Goal: Transaction & Acquisition: Purchase product/service

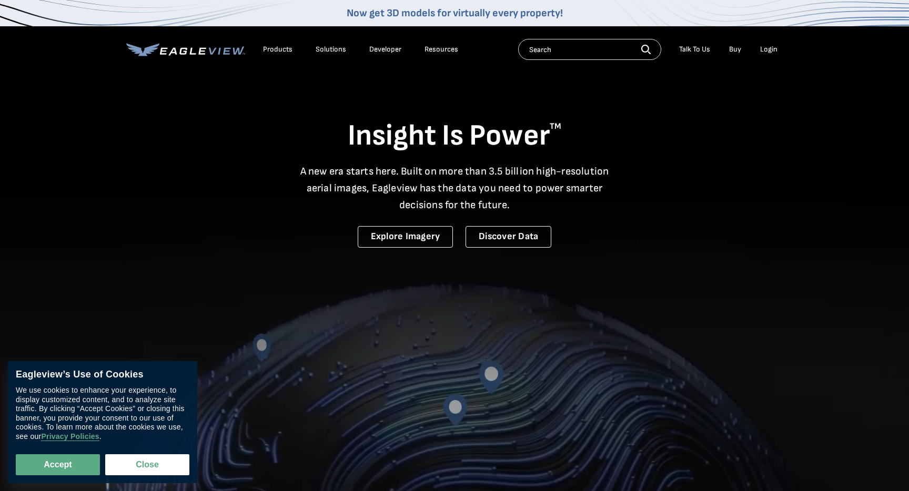
click at [321, 52] on div "Solutions" at bounding box center [331, 49] width 31 height 9
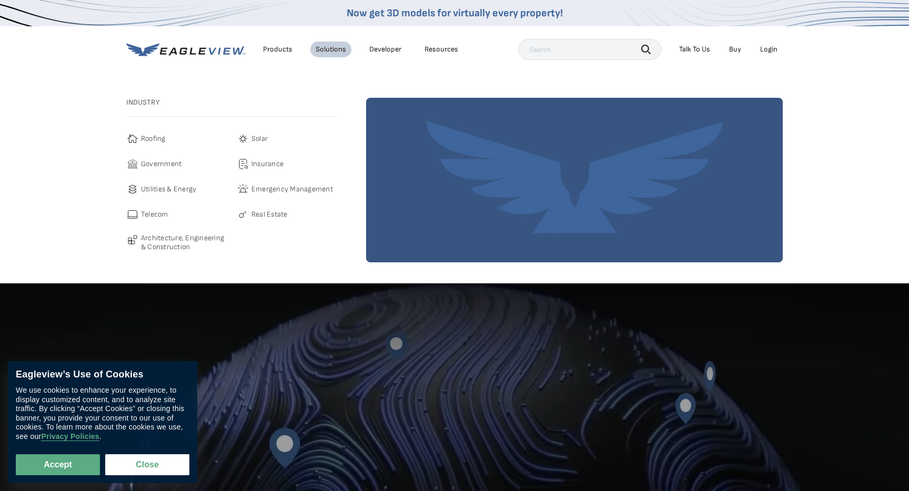
click at [159, 140] on span "Roofing" at bounding box center [153, 139] width 25 height 13
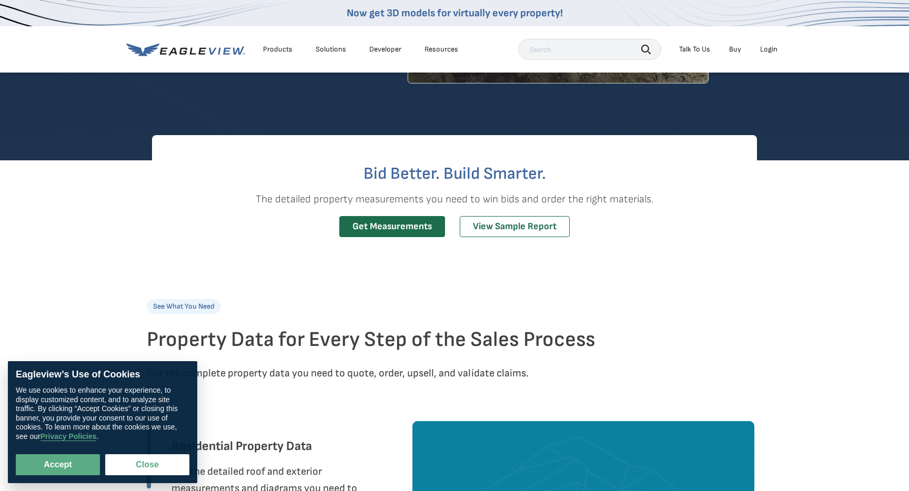
scroll to position [181, 0]
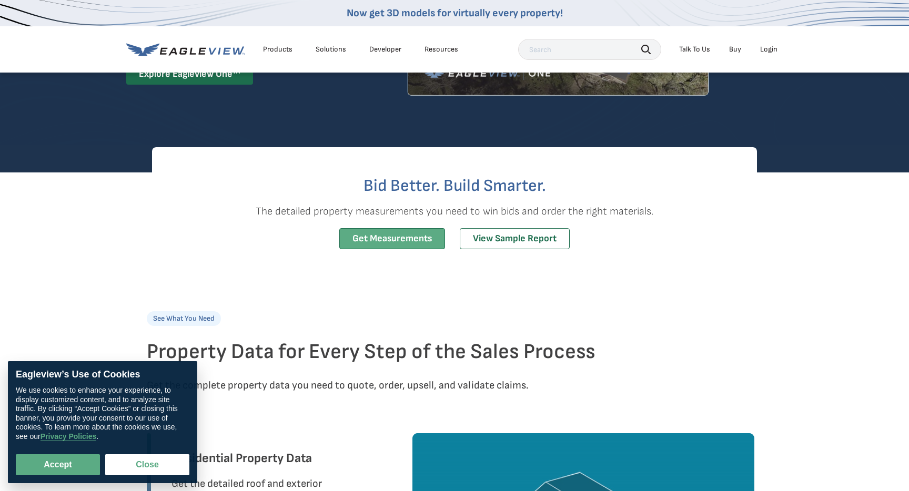
click at [412, 231] on link "Get Measurements" at bounding box center [392, 239] width 106 height 22
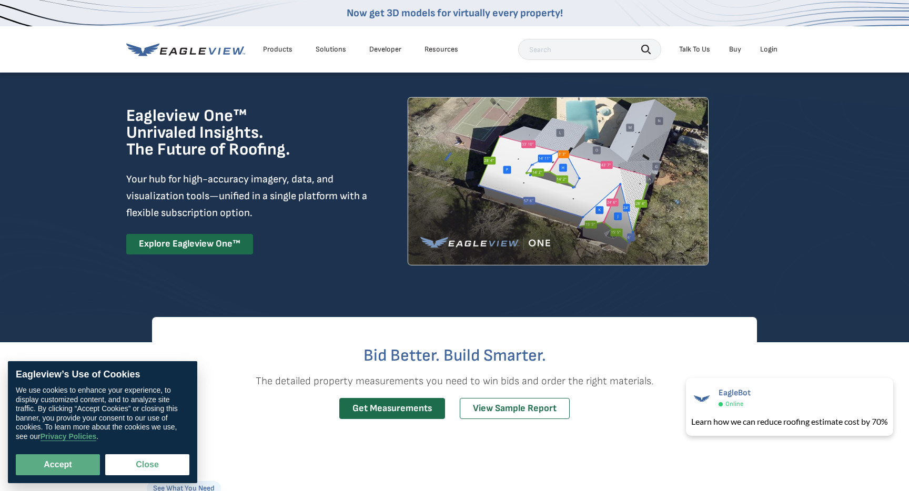
scroll to position [0, 0]
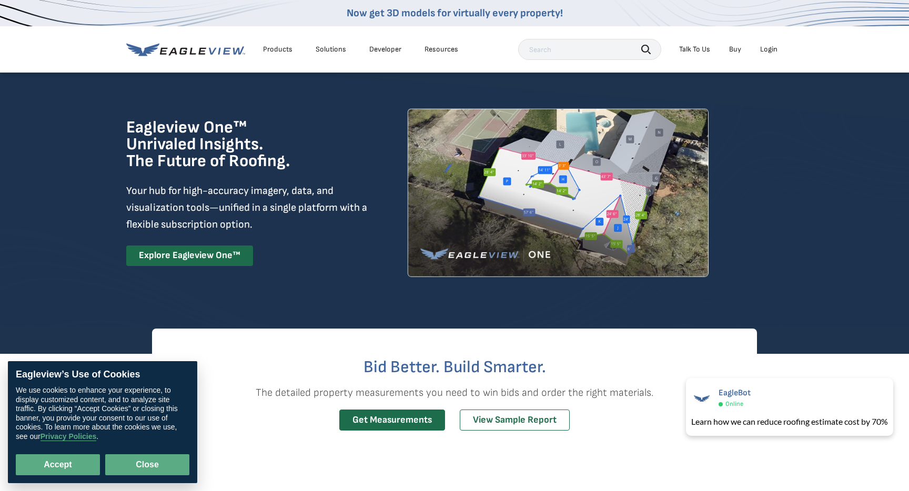
click at [135, 465] on button "Close" at bounding box center [147, 465] width 84 height 21
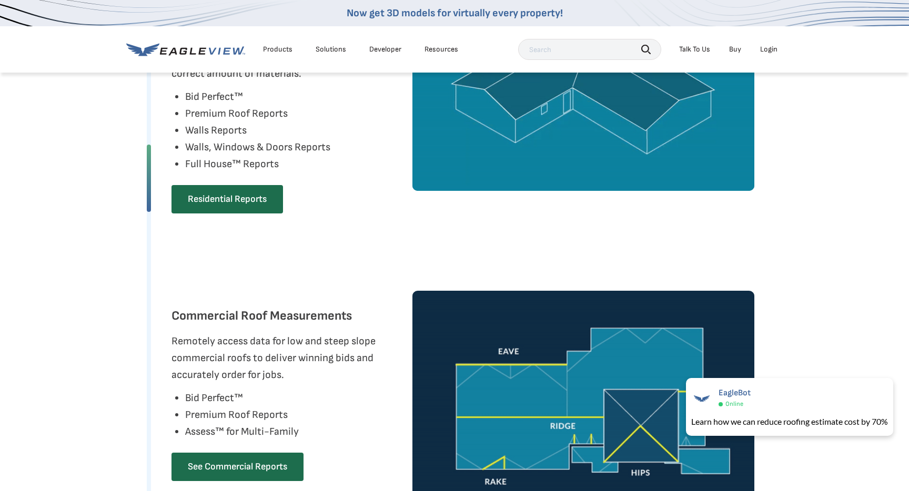
scroll to position [658, 0]
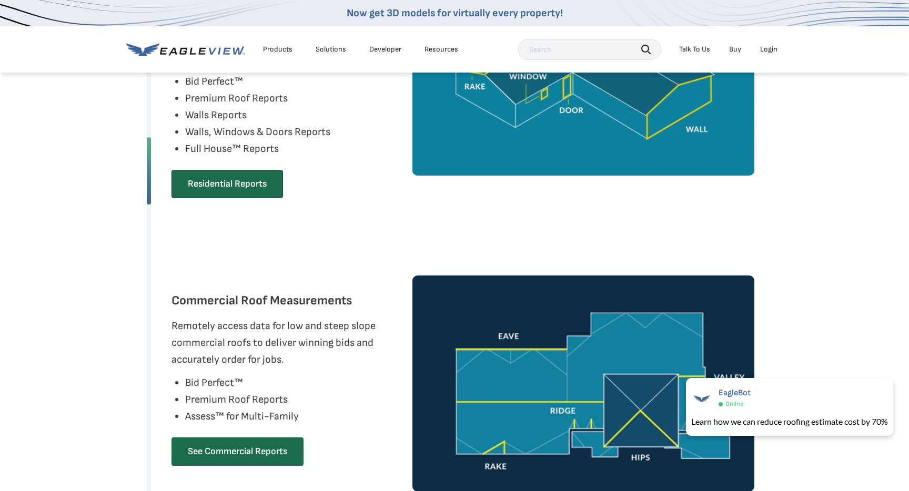
click at [243, 204] on div "Residential Reports" at bounding box center [227, 188] width 112 height 36
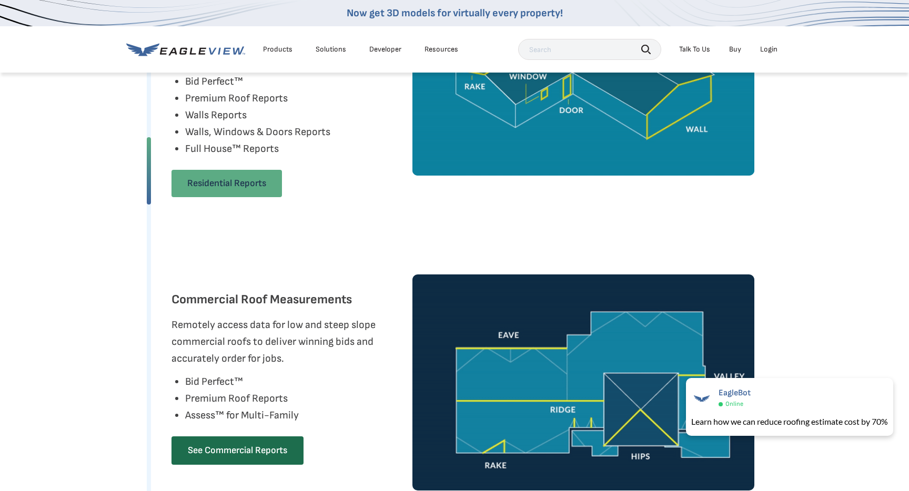
click at [246, 186] on link "Residential Reports" at bounding box center [226, 183] width 110 height 27
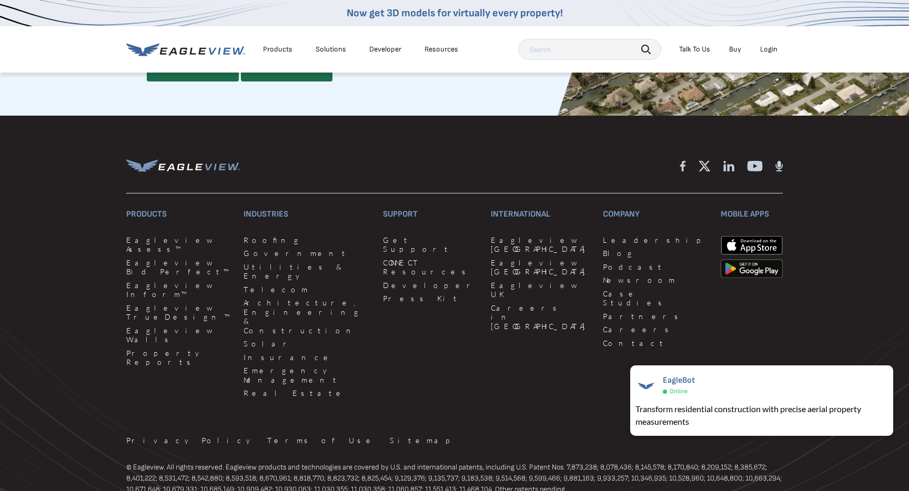
scroll to position [2960, 0]
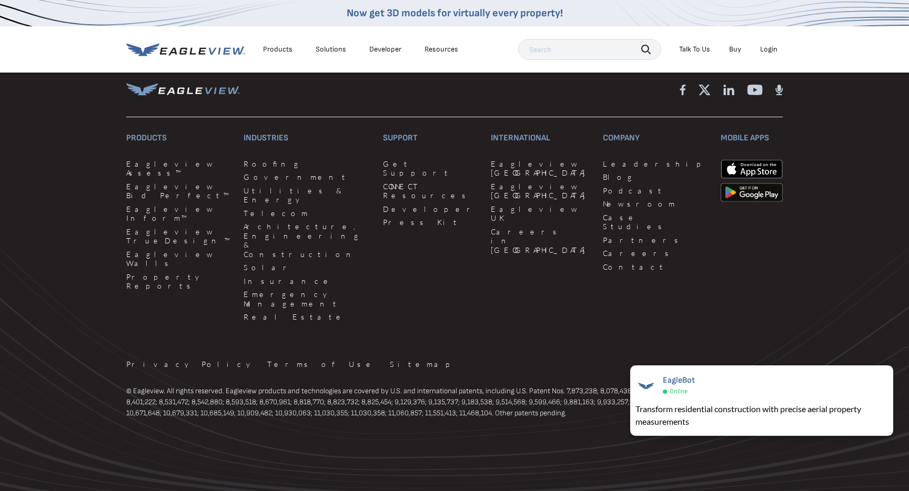
click at [657, 315] on div "Products Eagleview Assess™ Eagleview Bid Perfect™ Eagleview Inform™ Eagleview T…" at bounding box center [454, 250] width 657 height 337
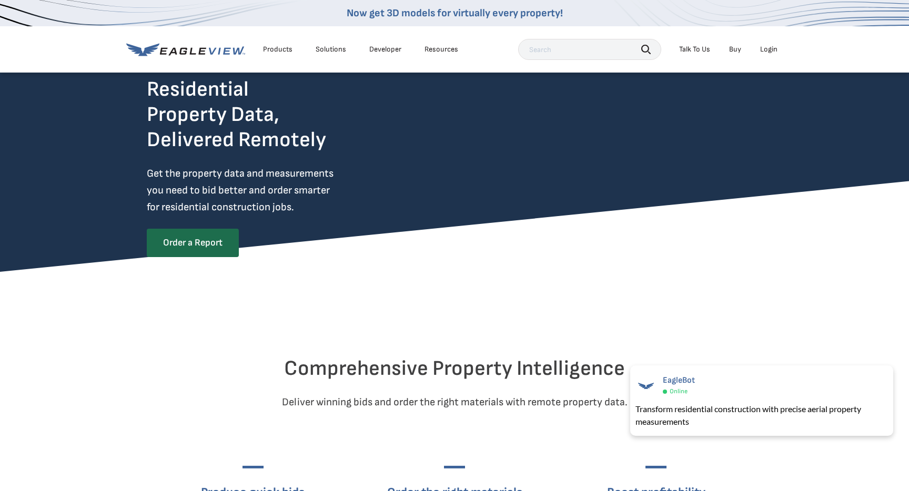
scroll to position [0, 0]
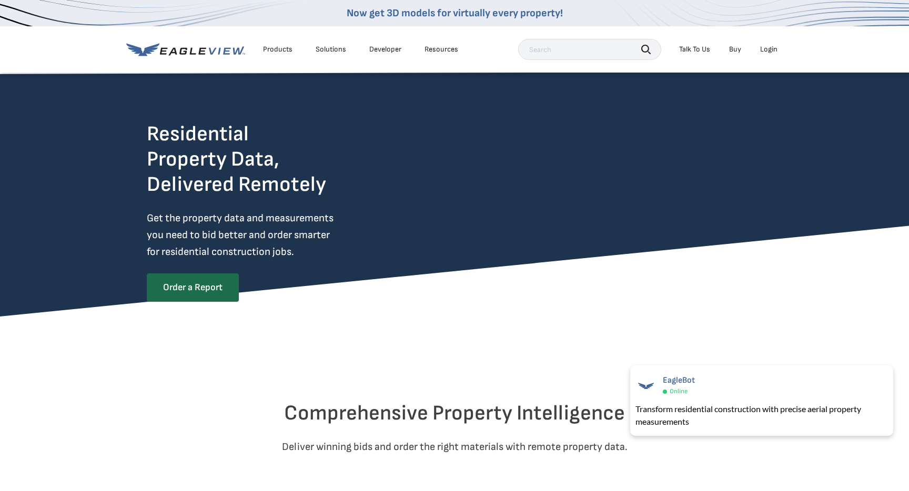
click at [695, 49] on div "Talk To Us" at bounding box center [694, 49] width 31 height 9
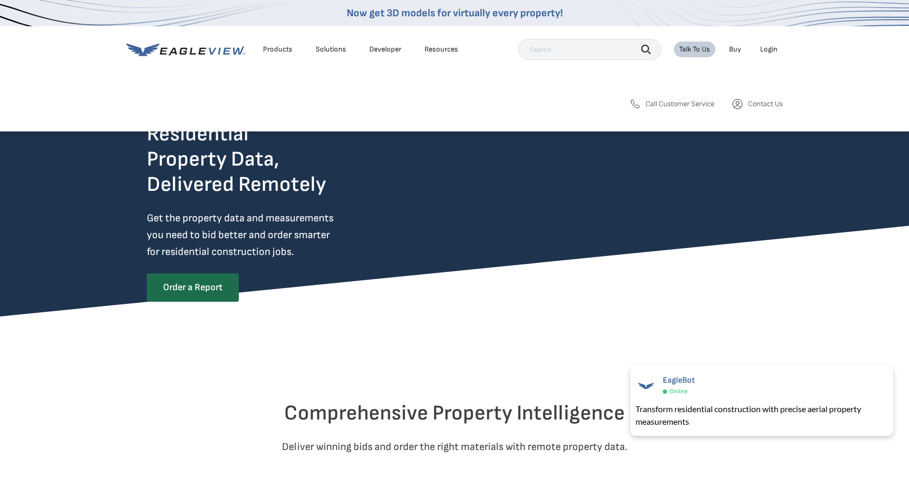
click at [699, 109] on link "Call Customer Service" at bounding box center [672, 104] width 86 height 13
click at [488, 86] on div "Search Products Our Product Areas Imagery 1-Inch GSD Aerial Imagery *" at bounding box center [454, 108] width 909 height 46
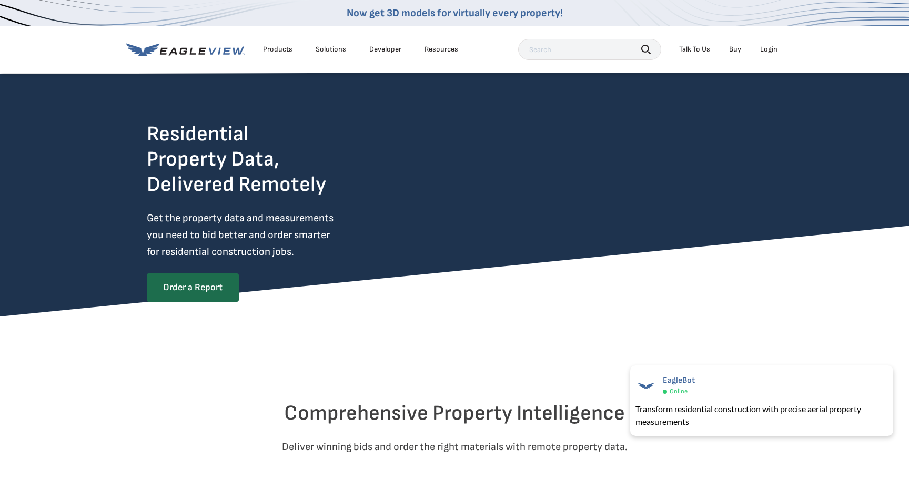
click at [706, 50] on div "Talk To Us" at bounding box center [694, 49] width 31 height 9
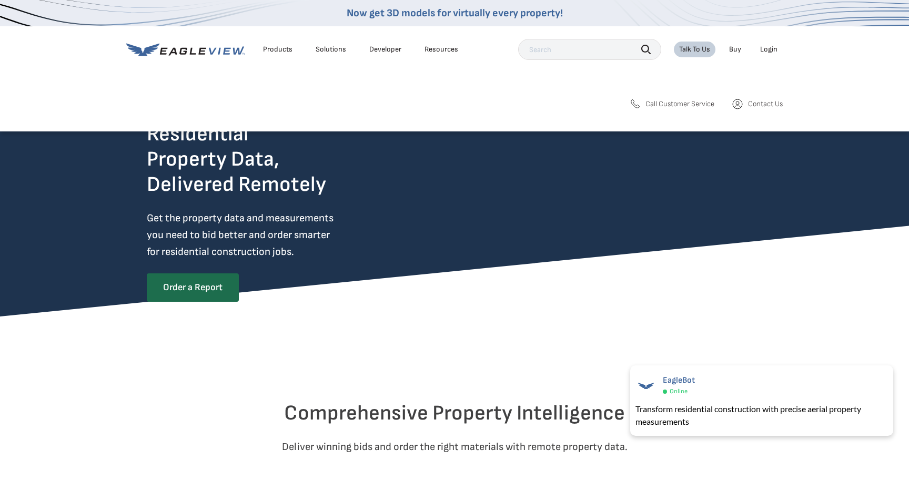
click at [675, 112] on div "Search Products Our Product Areas Imagery 1-Inch GSD Aerial Imagery *" at bounding box center [454, 108] width 909 height 46
click at [738, 47] on link "Buy" at bounding box center [735, 49] width 12 height 9
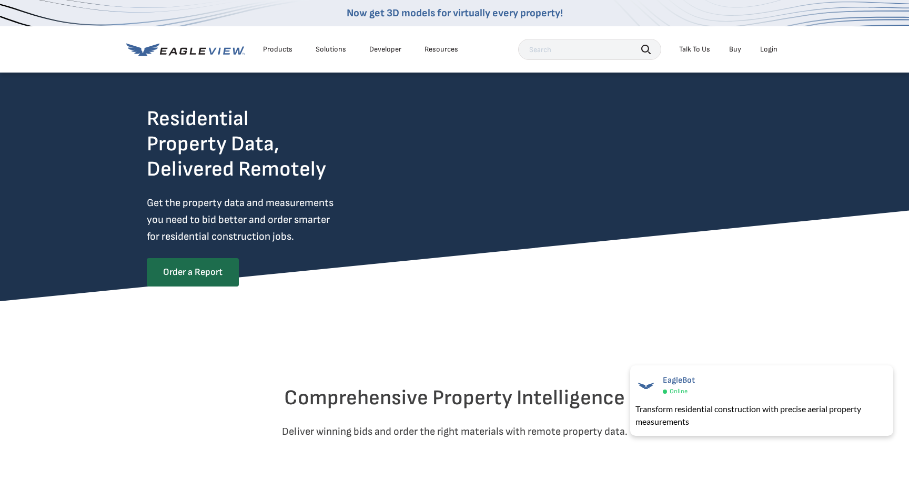
scroll to position [4, 0]
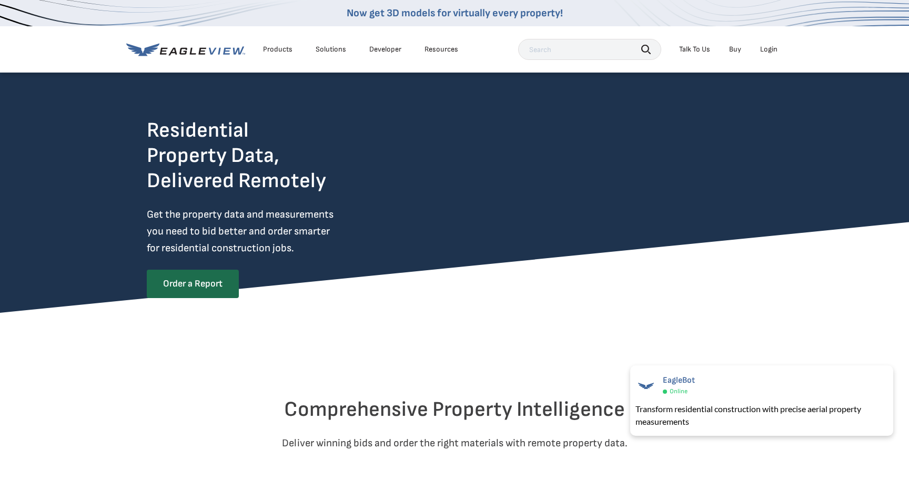
click at [768, 50] on div "Login" at bounding box center [768, 49] width 17 height 9
click at [791, 296] on div "Residential Property Data, Delivered Remotely Get the property data and measure…" at bounding box center [454, 202] width 909 height 221
click at [780, 48] on li "Login" at bounding box center [769, 50] width 28 height 16
click at [770, 52] on div "Login" at bounding box center [768, 49] width 17 height 9
click at [768, 46] on div "Login" at bounding box center [768, 49] width 17 height 9
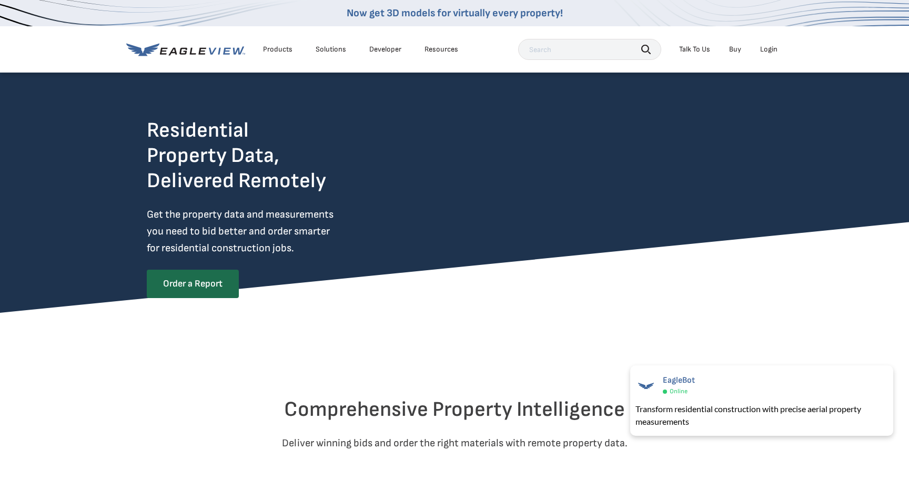
click at [342, 390] on div at bounding box center [454, 371] width 615 height 53
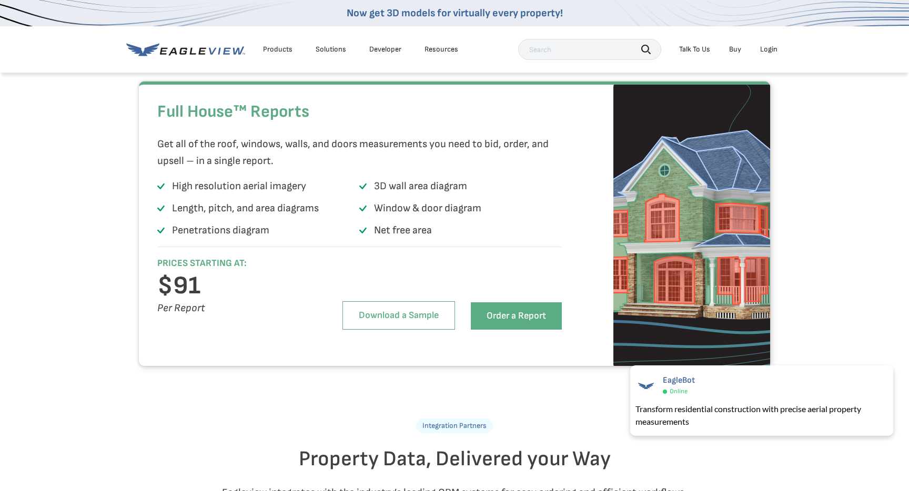
scroll to position [2051, 0]
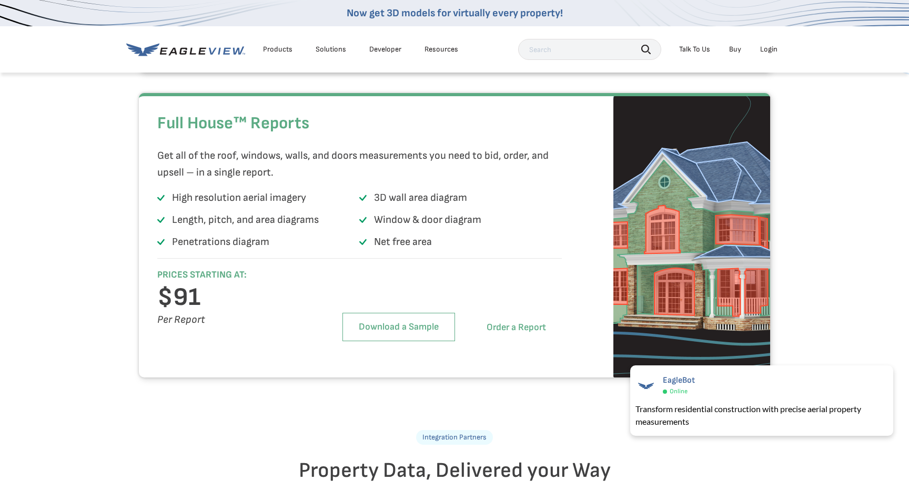
click at [486, 341] on link "Order a Report" at bounding box center [516, 327] width 91 height 27
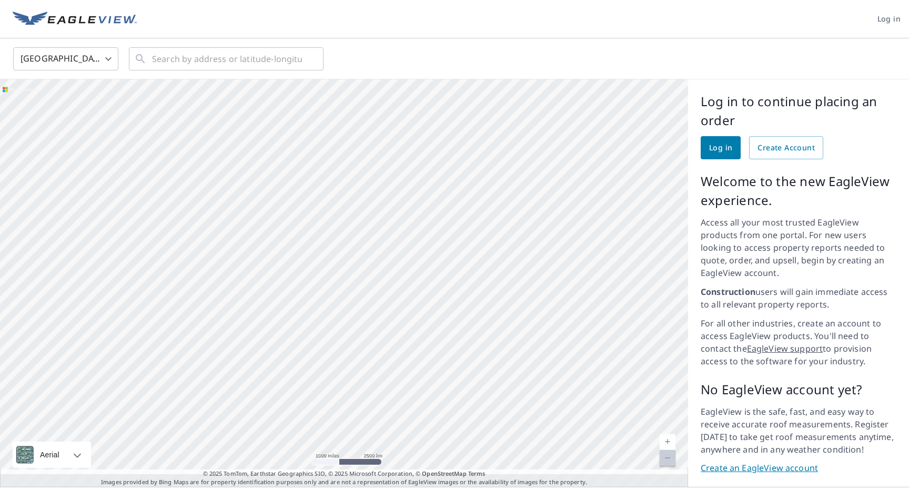
scroll to position [1, 0]
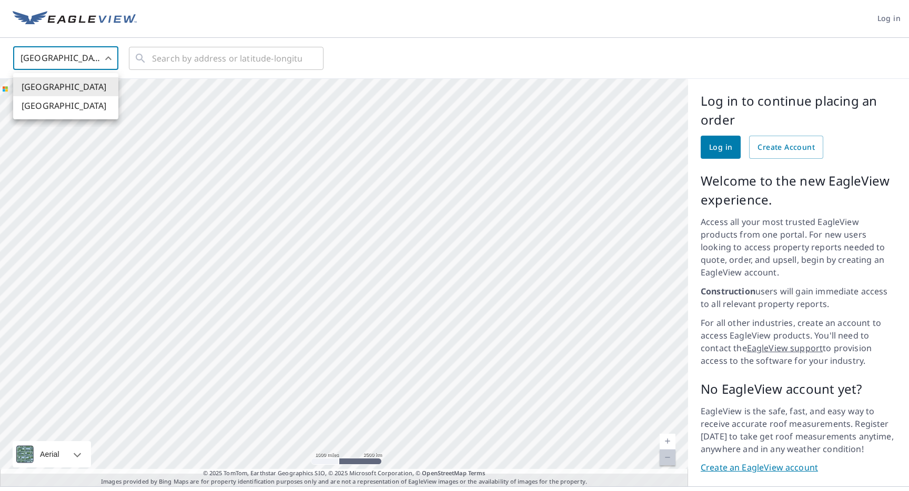
click at [63, 52] on body "Log in United States US ​ ​ Aerial Road A standard road map Aerial A detailed l…" at bounding box center [454, 245] width 909 height 491
click at [58, 24] on div at bounding box center [454, 245] width 909 height 491
click at [57, 18] on img at bounding box center [75, 19] width 124 height 16
